Goal: Task Accomplishment & Management: Use online tool/utility

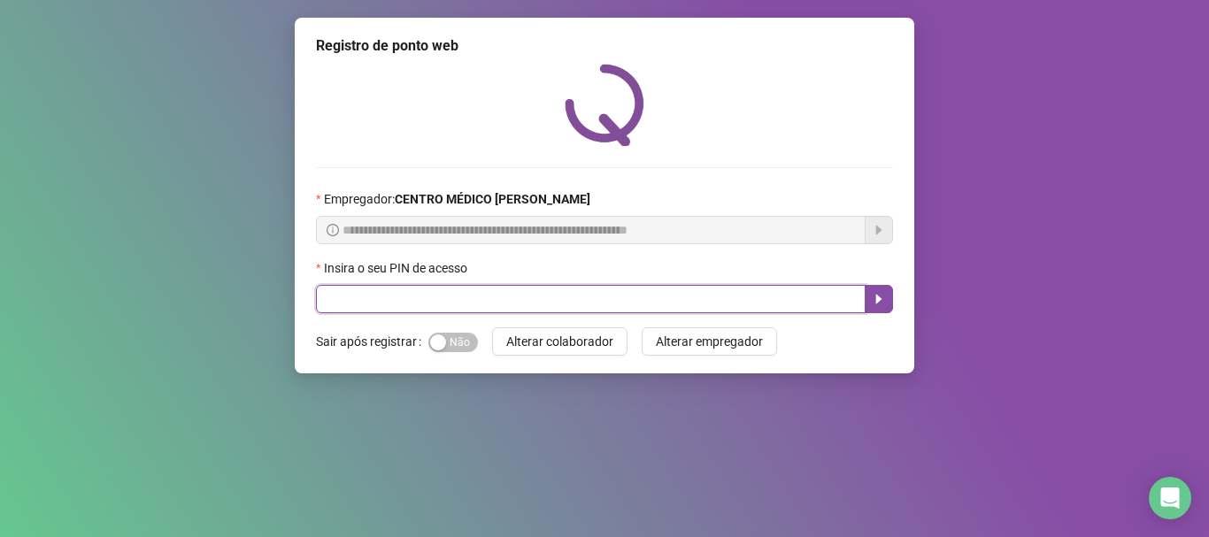
click at [658, 301] on input "text" at bounding box center [591, 299] width 550 height 28
type input "*****"
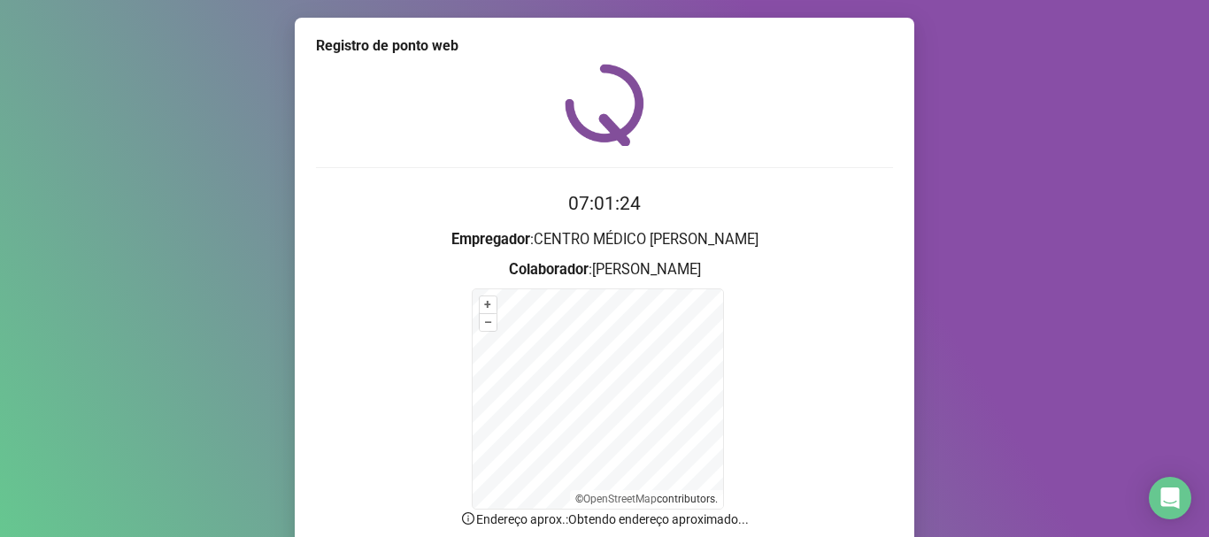
scroll to position [149, 0]
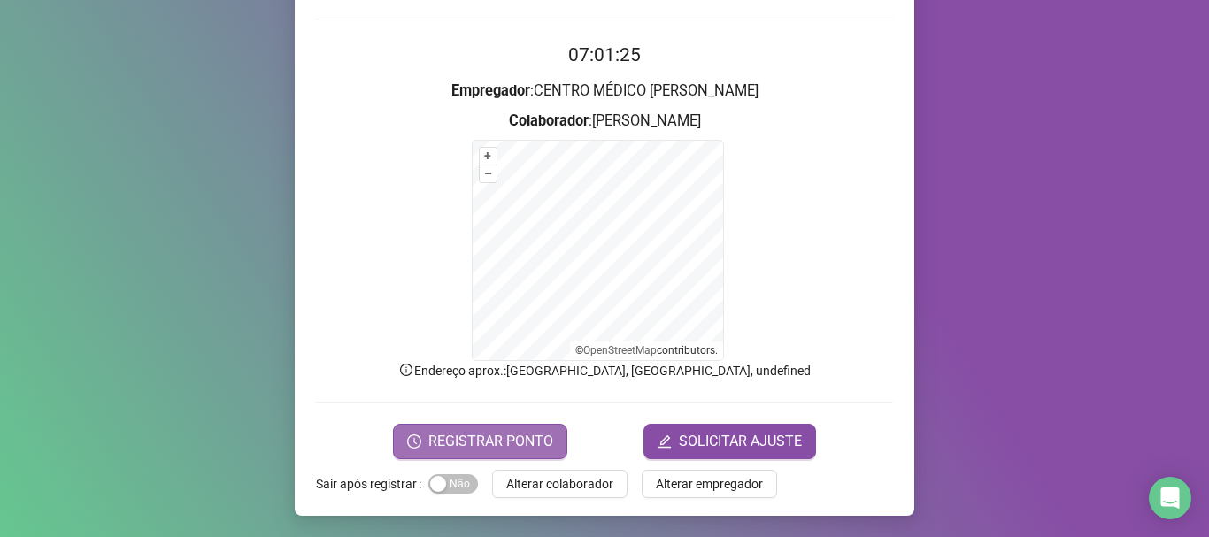
click at [520, 439] on span "REGISTRAR PONTO" at bounding box center [490, 441] width 125 height 21
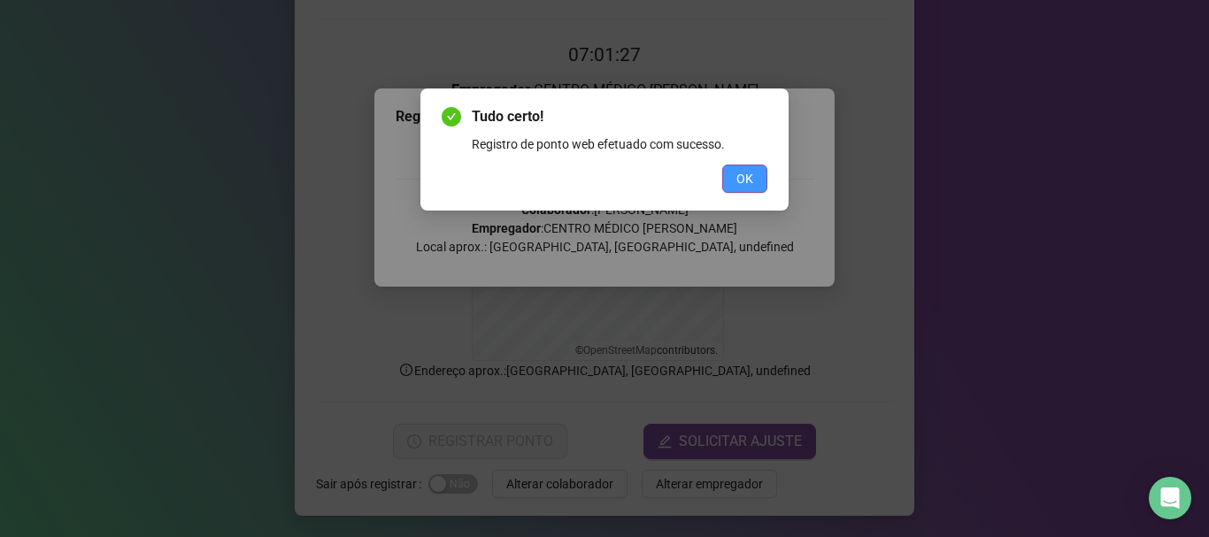
click at [740, 173] on span "OK" at bounding box center [744, 178] width 17 height 19
click at [740, 173] on div "Tudo certo! Registro de ponto web efetuado com sucesso. OK" at bounding box center [604, 268] width 1209 height 537
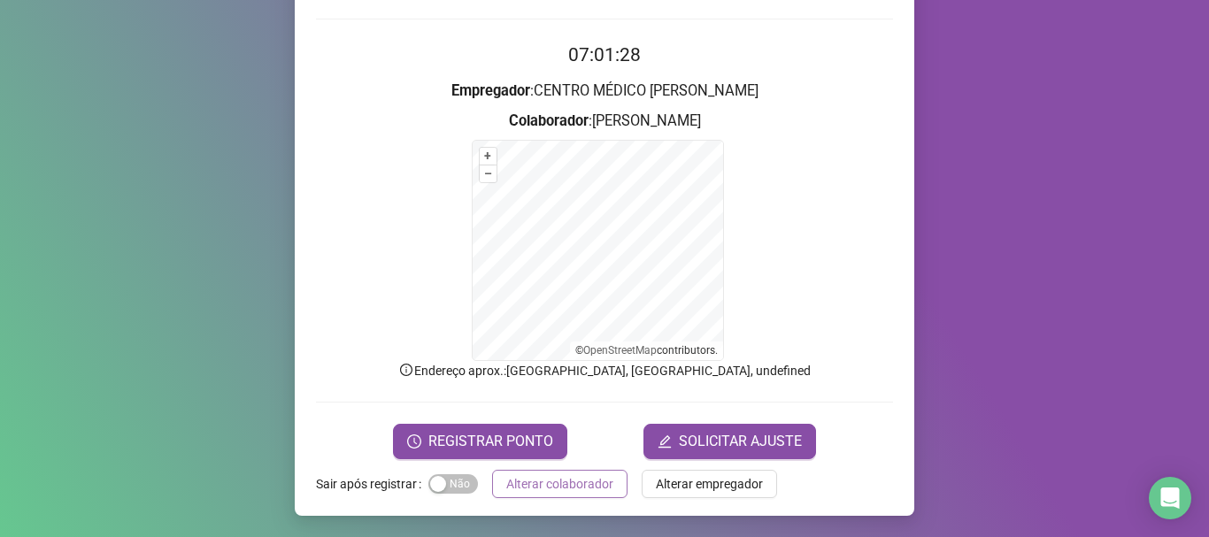
click at [561, 478] on span "Alterar colaborador" at bounding box center [559, 483] width 107 height 19
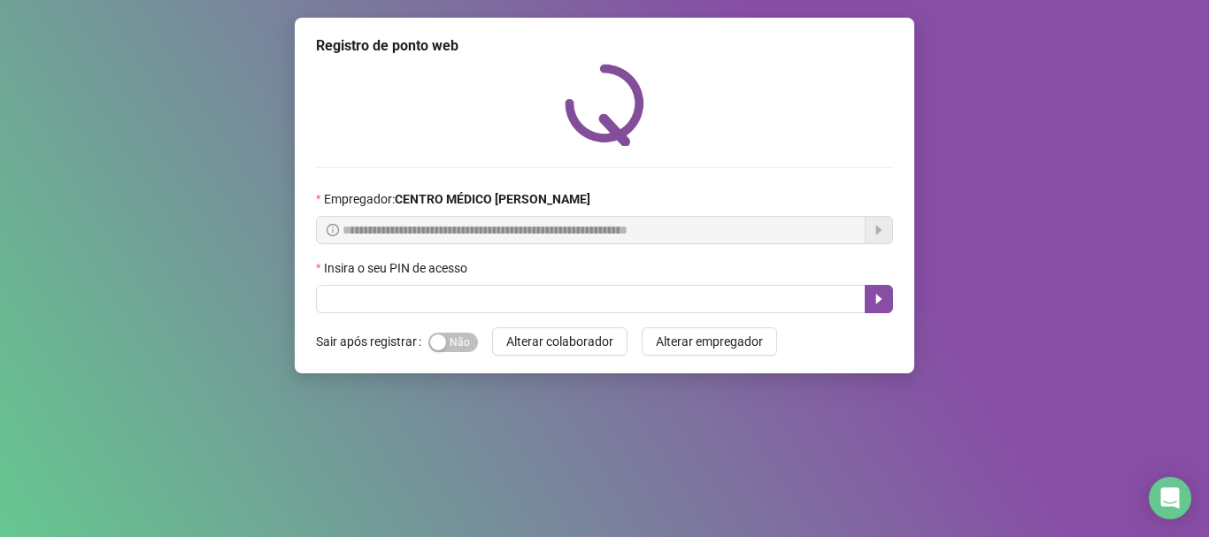
scroll to position [0, 0]
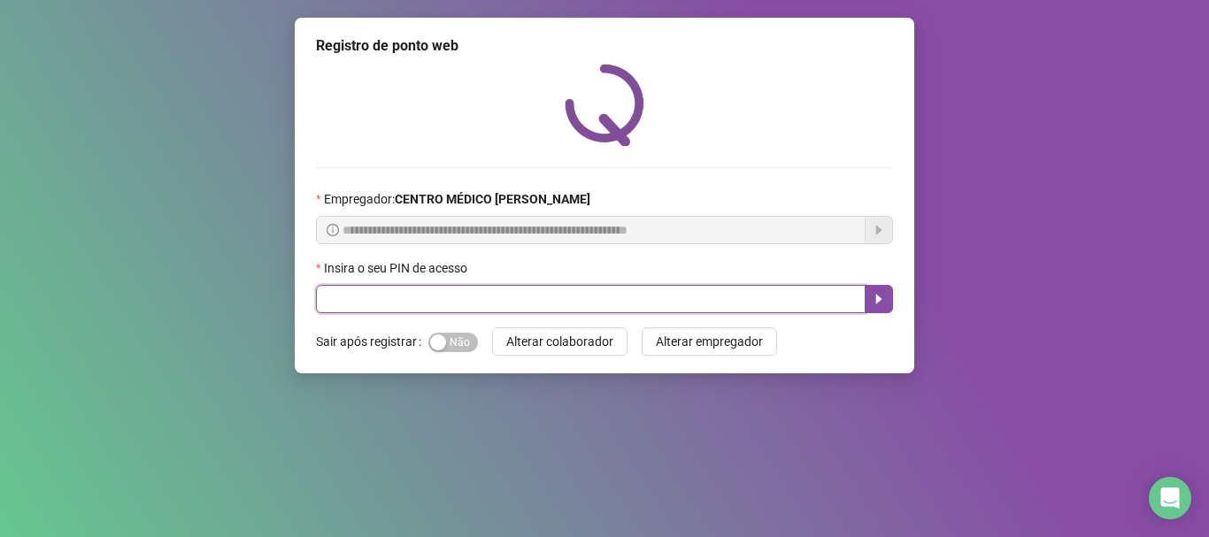
click at [673, 292] on input "text" at bounding box center [591, 299] width 550 height 28
type input "*****"
click at [871, 301] on button "button" at bounding box center [879, 299] width 28 height 28
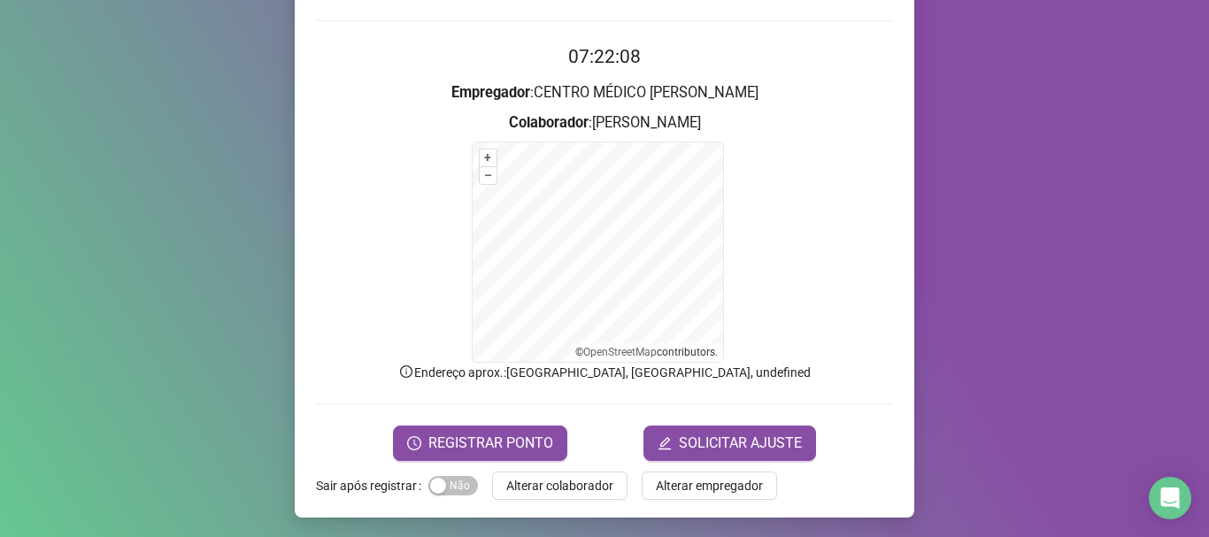
scroll to position [149, 0]
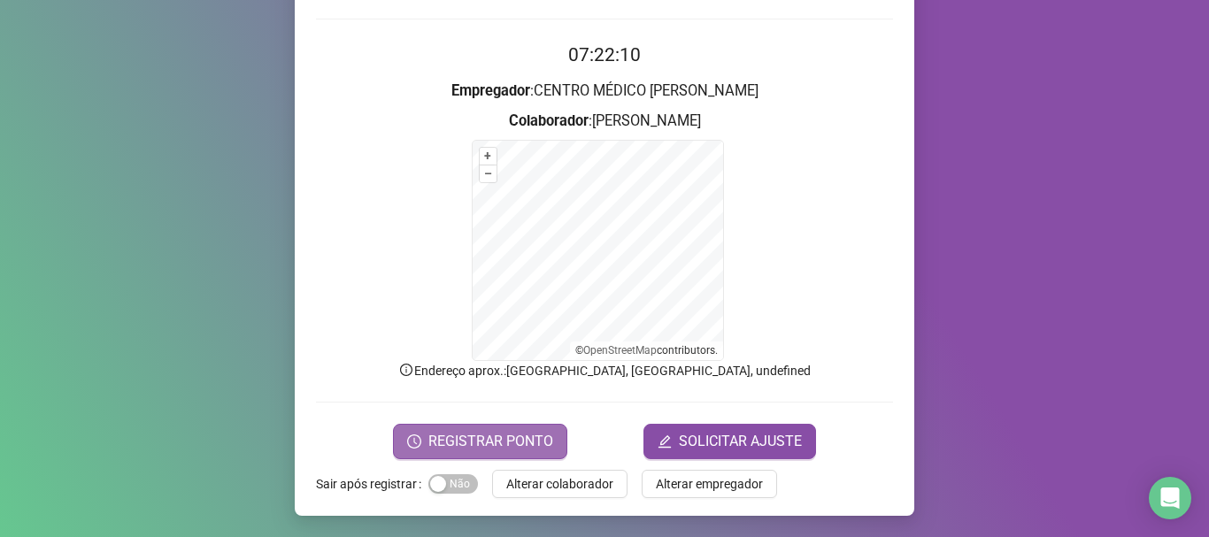
click at [516, 443] on span "REGISTRAR PONTO" at bounding box center [490, 441] width 125 height 21
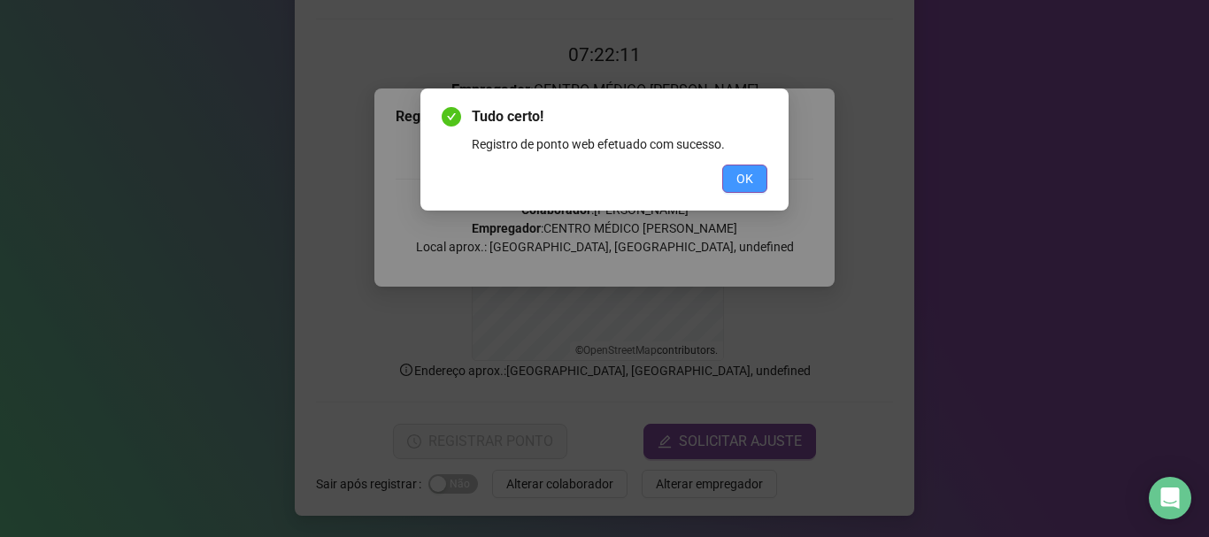
click at [744, 183] on span "OK" at bounding box center [744, 178] width 17 height 19
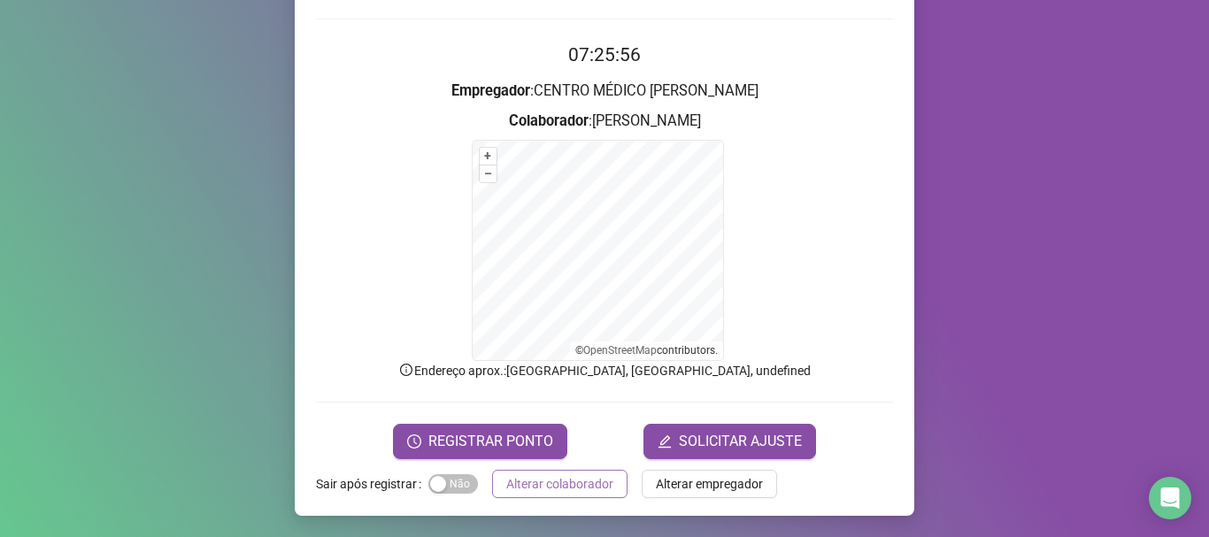
click at [569, 496] on button "Alterar colaborador" at bounding box center [559, 484] width 135 height 28
click at [569, 496] on div "Registro de ponto web 07:25:56 Empregador : CENTRO MÉDICO [PERSON_NAME] : [PERS…" at bounding box center [604, 268] width 1209 height 537
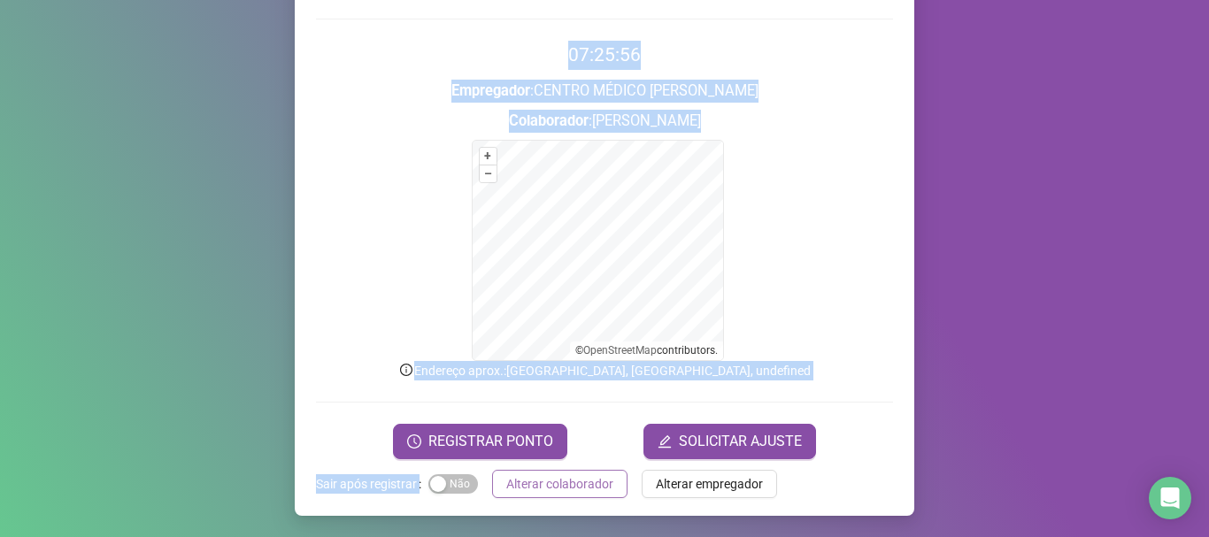
scroll to position [0, 0]
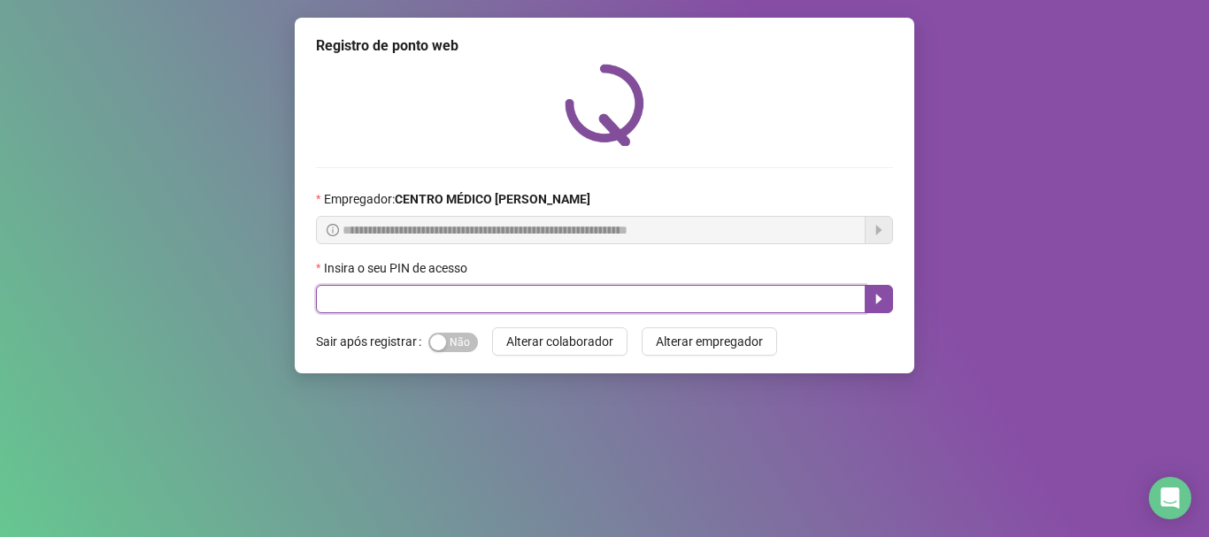
click at [698, 303] on input "text" at bounding box center [591, 299] width 550 height 28
type input "*****"
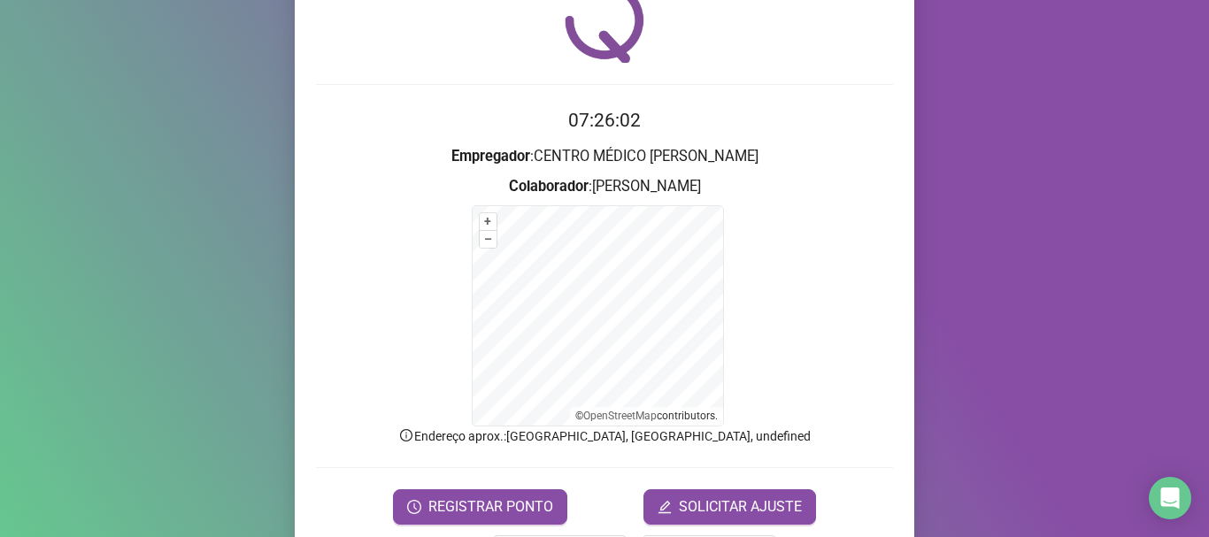
scroll to position [149, 0]
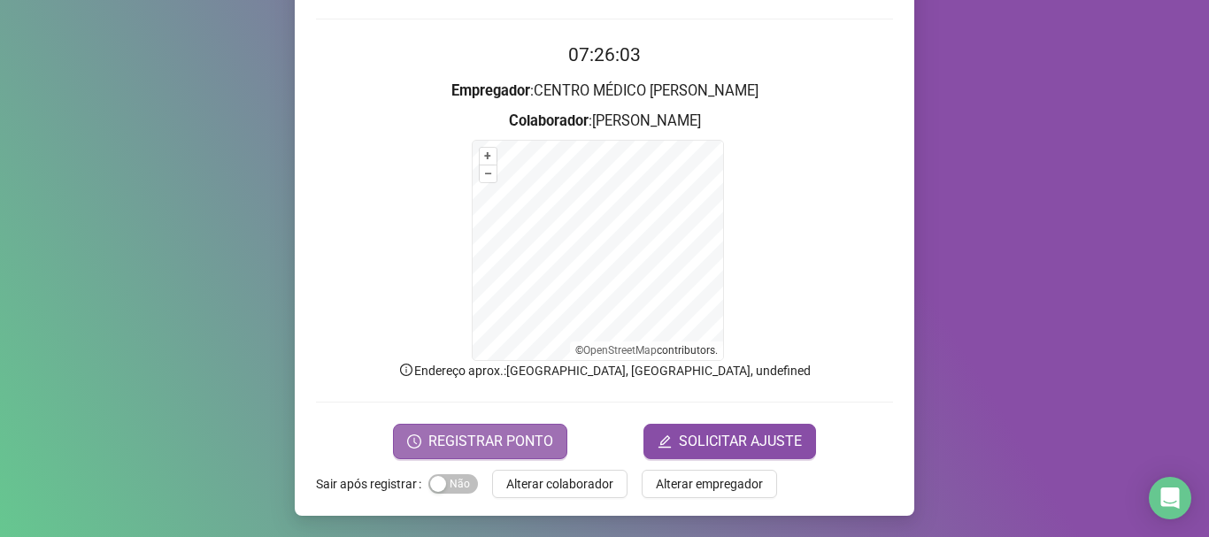
click at [456, 435] on span "REGISTRAR PONTO" at bounding box center [490, 441] width 125 height 21
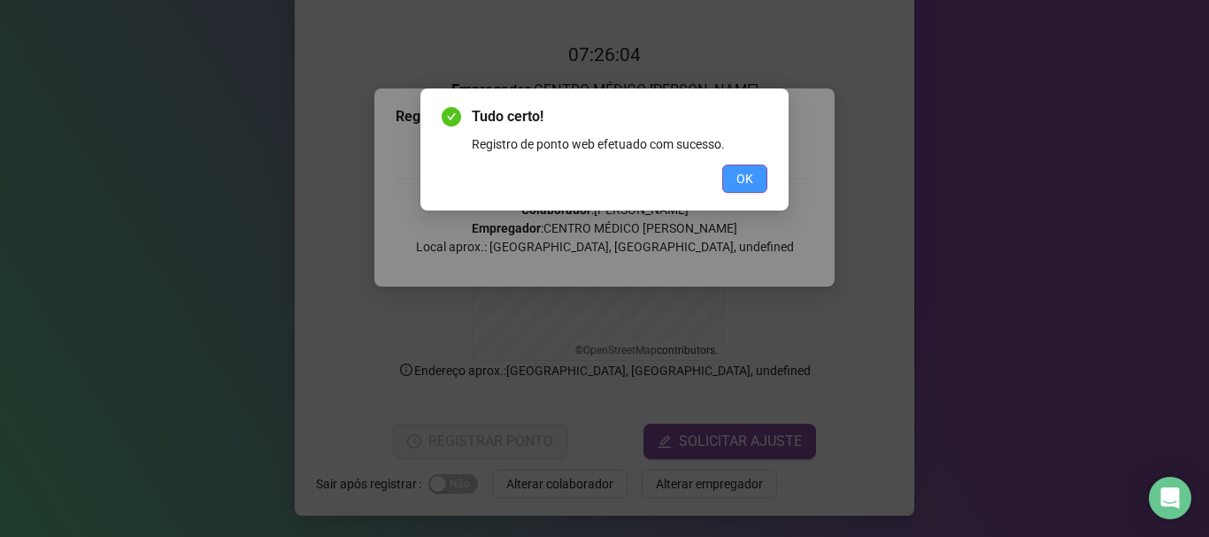
click at [748, 176] on span "OK" at bounding box center [744, 178] width 17 height 19
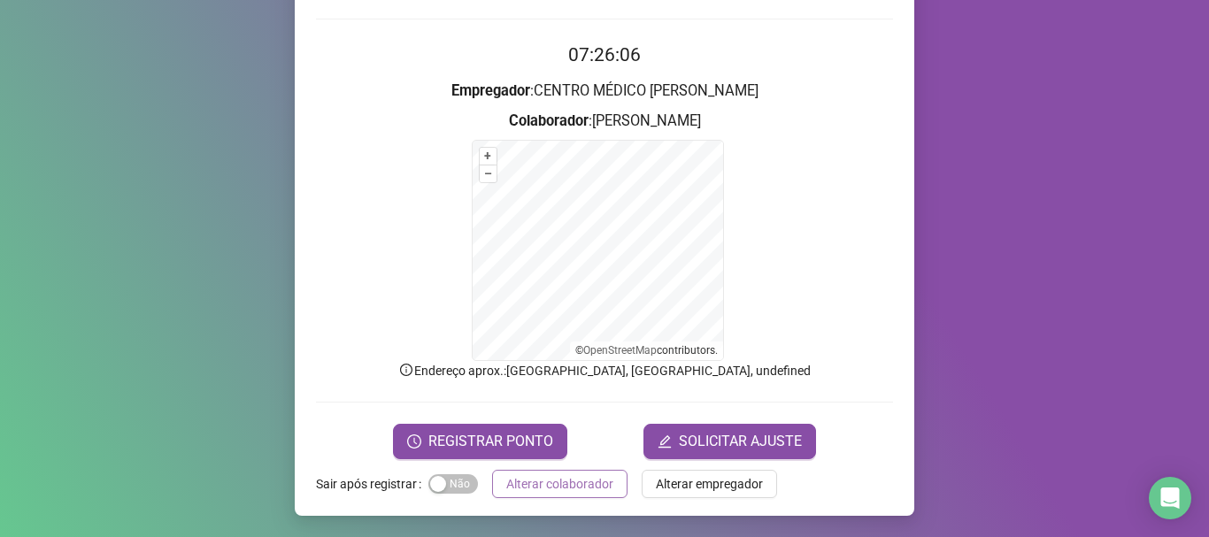
click at [558, 496] on button "Alterar colaborador" at bounding box center [559, 484] width 135 height 28
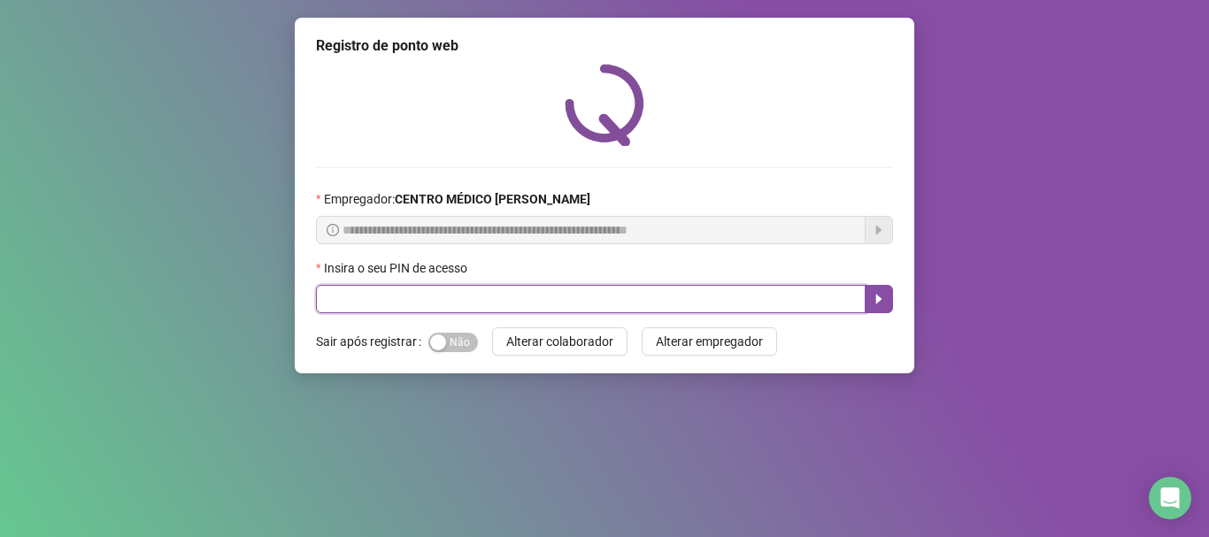
click at [654, 306] on input "text" at bounding box center [591, 299] width 550 height 28
type input "*****"
click at [876, 295] on icon "caret-right" at bounding box center [879, 300] width 6 height 10
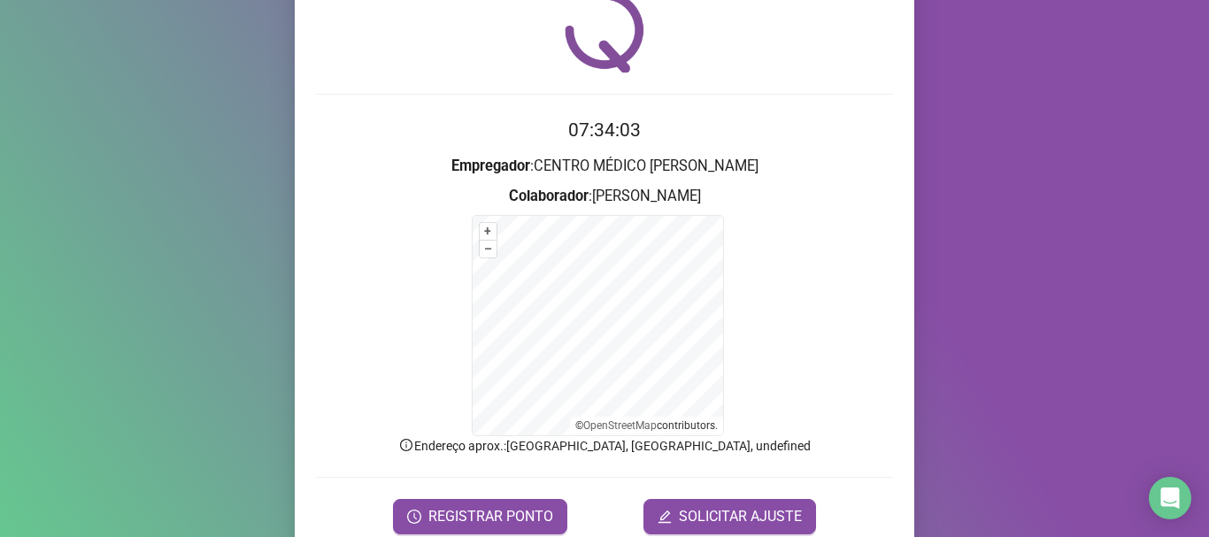
scroll to position [149, 0]
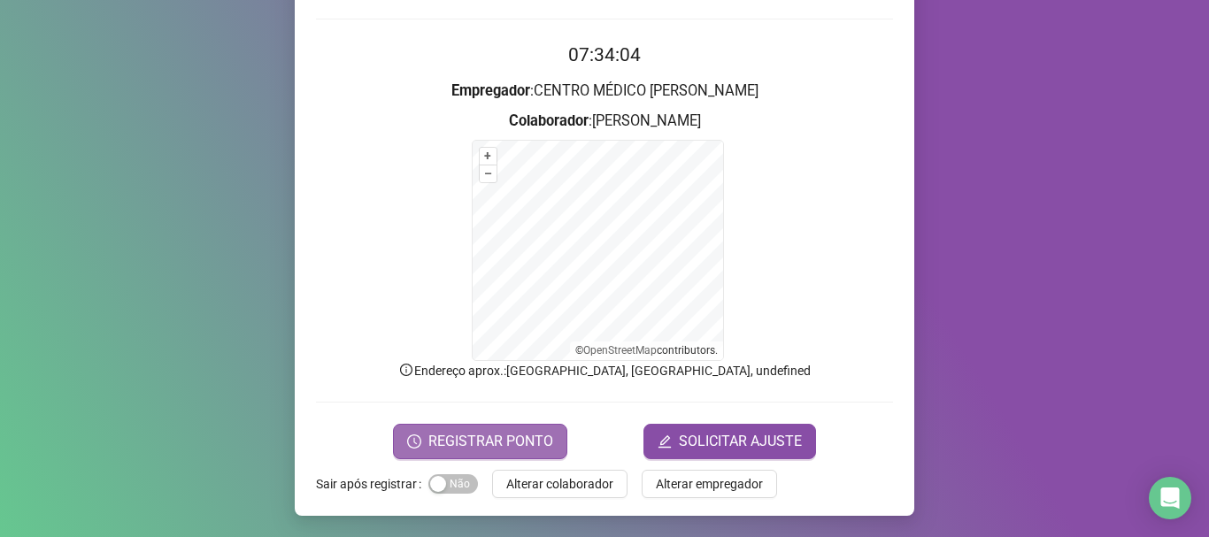
click at [522, 433] on span "REGISTRAR PONTO" at bounding box center [490, 441] width 125 height 21
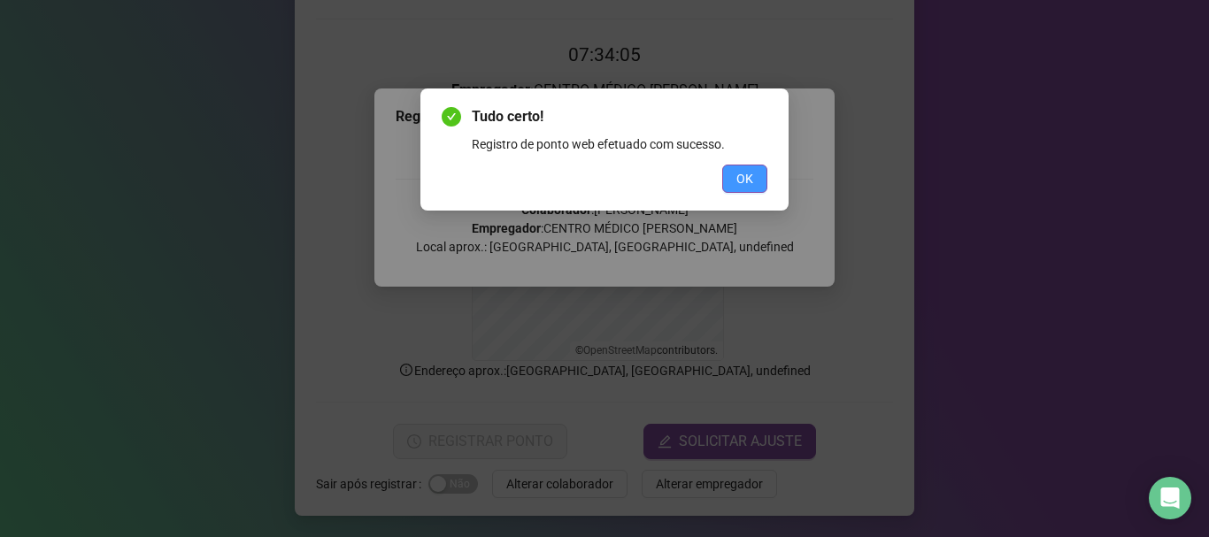
click at [736, 185] on span "OK" at bounding box center [744, 178] width 17 height 19
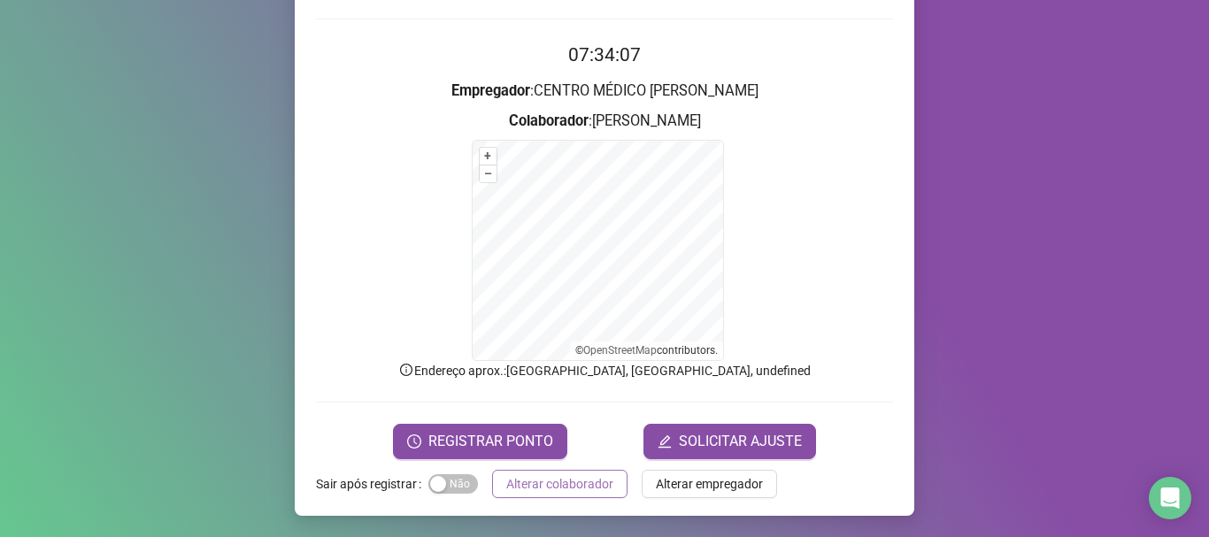
click at [566, 489] on span "Alterar colaborador" at bounding box center [559, 483] width 107 height 19
